Goal: Task Accomplishment & Management: Manage account settings

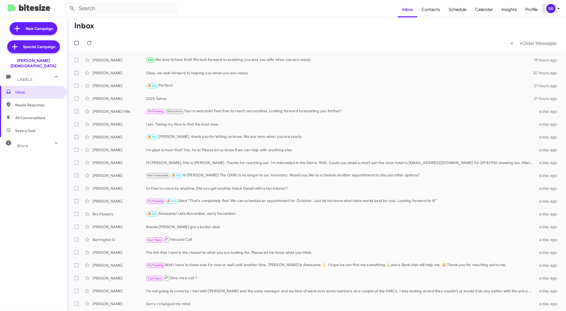
click at [554, 12] on span "BR" at bounding box center [554, 8] width 16 height 9
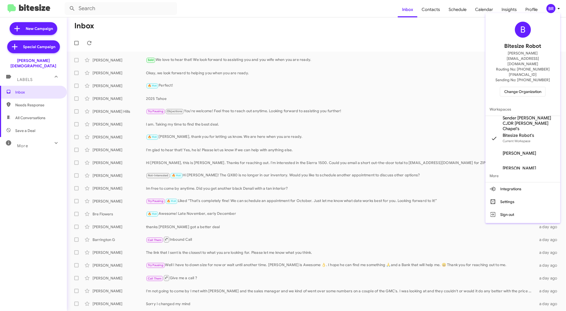
click at [532, 87] on span "Change Organization" at bounding box center [522, 91] width 37 height 9
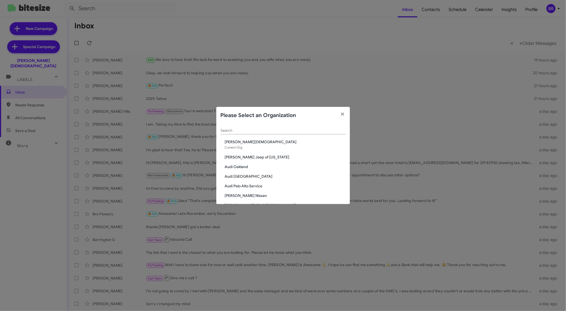
click at [302, 128] on div "Search" at bounding box center [282, 129] width 125 height 10
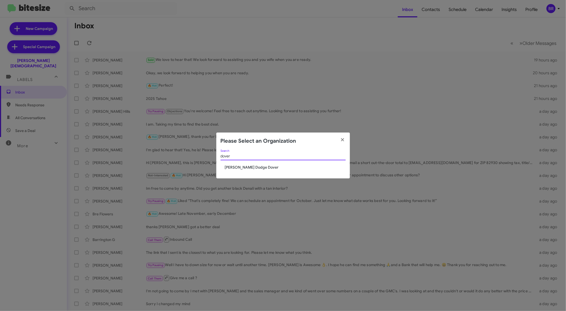
type input "dover"
click at [258, 165] on span "[PERSON_NAME] Dodge Dover" at bounding box center [285, 167] width 121 height 5
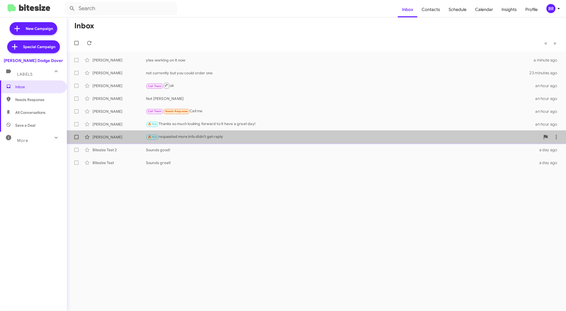
click at [213, 139] on div "🔥 Hot requested more info didn't get reply" at bounding box center [343, 137] width 394 height 6
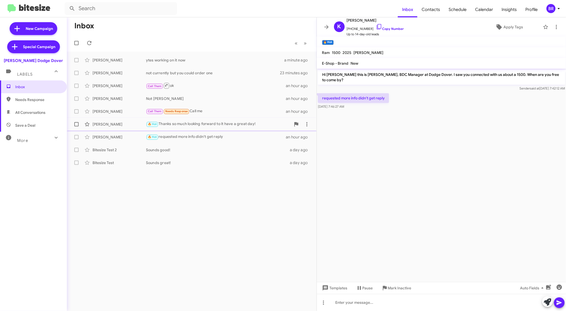
click at [216, 129] on div "[PERSON_NAME] 🔥 Hot Thanks so much looking forward to it have a great day! an h…" at bounding box center [191, 124] width 241 height 11
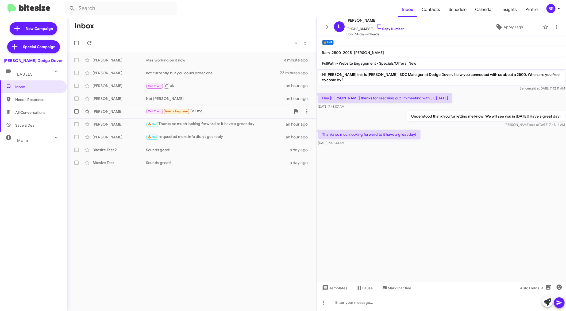
click at [219, 113] on div "Call Them Needs Response Call me" at bounding box center [218, 111] width 145 height 6
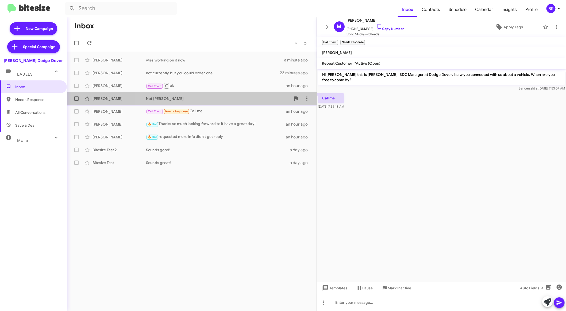
click at [215, 101] on div "Not [PERSON_NAME]" at bounding box center [218, 98] width 145 height 5
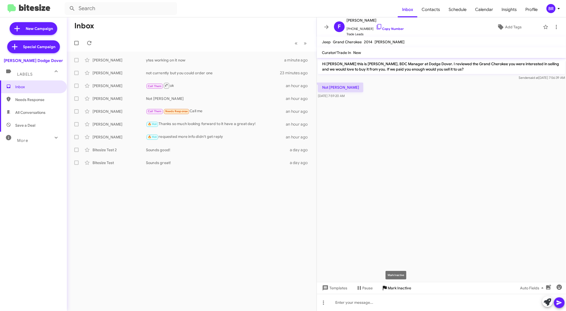
click at [393, 289] on span "Mark Inactive" at bounding box center [400, 288] width 24 height 10
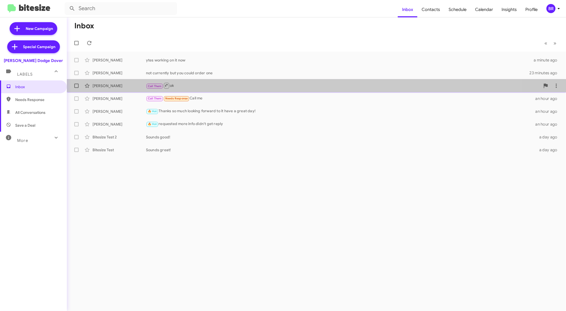
click at [204, 86] on div "Call Them ok" at bounding box center [343, 85] width 394 height 7
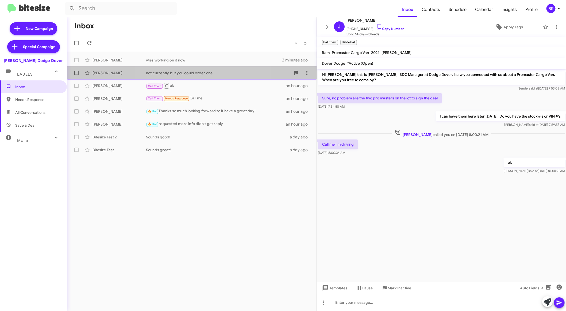
click at [205, 76] on div "[PERSON_NAME] not currently but you could order one 23 minutes ago" at bounding box center [191, 73] width 241 height 11
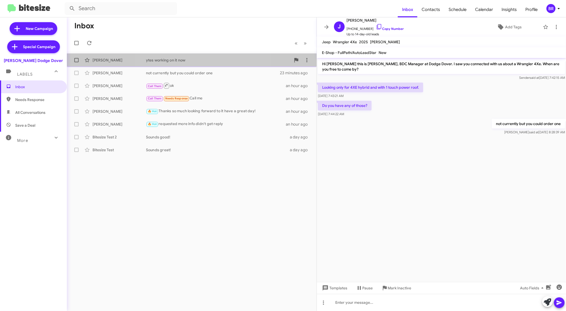
click at [207, 58] on div "ytes working on it now" at bounding box center [218, 59] width 145 height 5
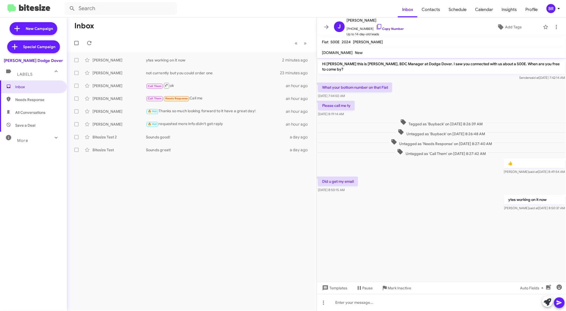
click at [38, 110] on span "All Conversations" at bounding box center [30, 112] width 30 height 5
type input "in:all-conversations"
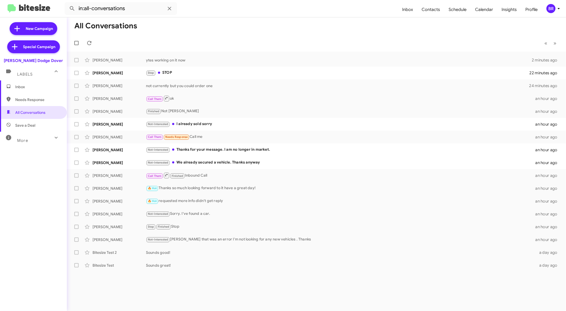
click at [40, 89] on span "Inbox" at bounding box center [33, 86] width 67 height 13
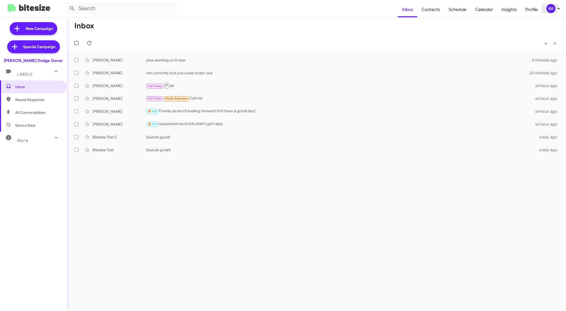
click at [551, 6] on div "BR" at bounding box center [550, 8] width 9 height 9
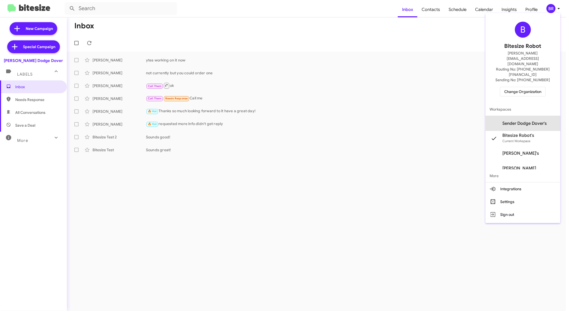
click at [532, 121] on span "Sender Dodge Dover's" at bounding box center [524, 123] width 44 height 5
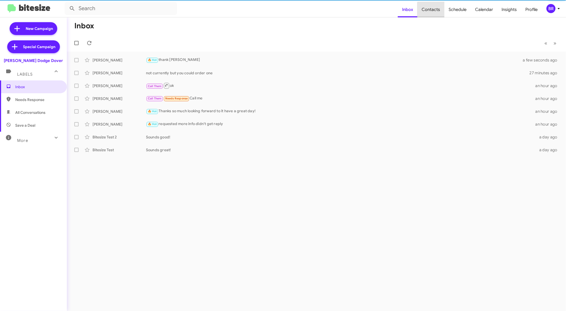
click at [436, 11] on span "Contacts" at bounding box center [430, 9] width 27 height 15
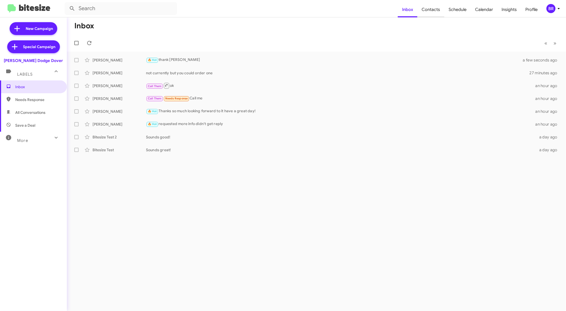
type input "in:groups"
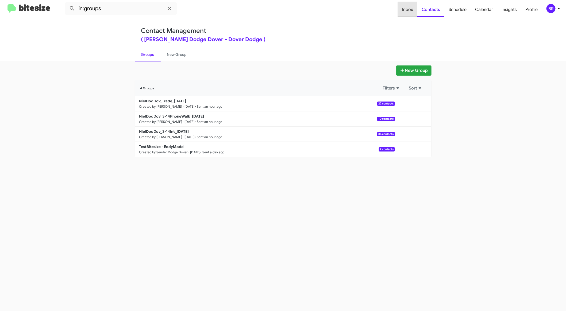
click at [410, 11] on span "Inbox" at bounding box center [408, 9] width 20 height 15
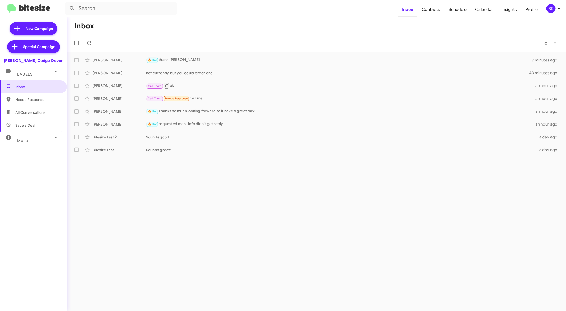
click at [410, 7] on span "Inbox" at bounding box center [408, 9] width 20 height 15
